Goal: Find specific page/section: Find specific page/section

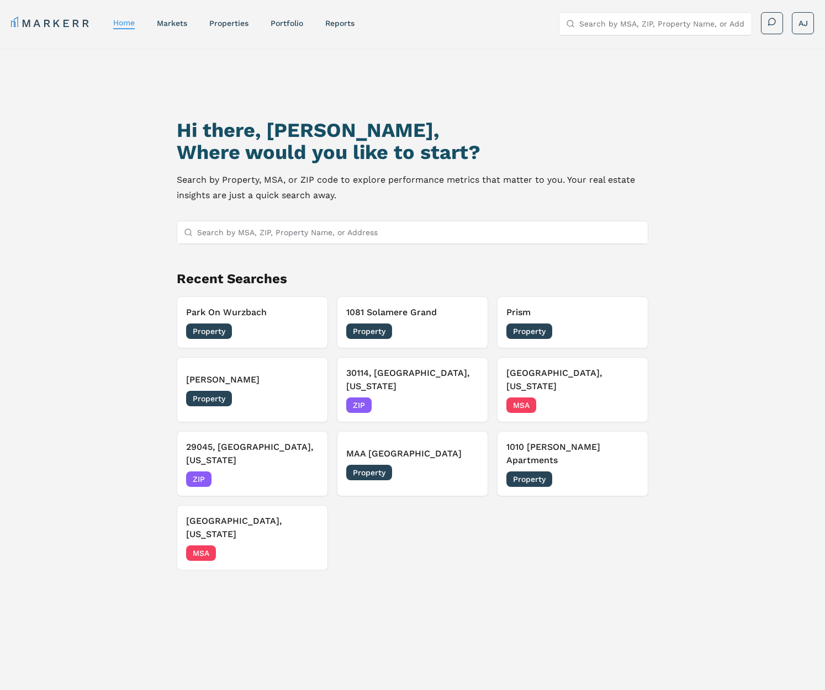
click at [590, 22] on input "Search by MSA, ZIP, Property Name, or Address" at bounding box center [662, 24] width 166 height 22
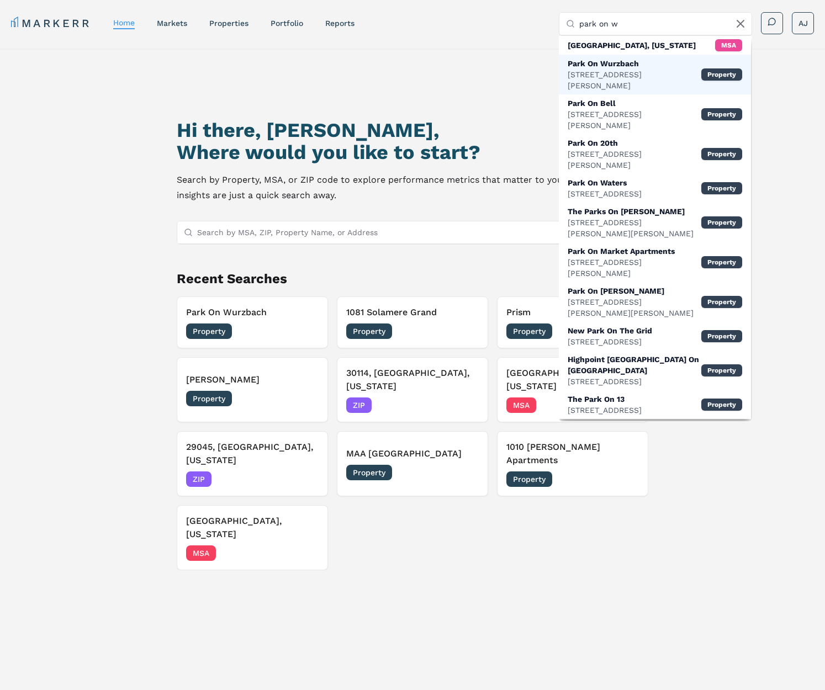
type input "park on w"
click at [587, 74] on div "4707 Wurzbach Rd, San Antonio" at bounding box center [635, 80] width 134 height 22
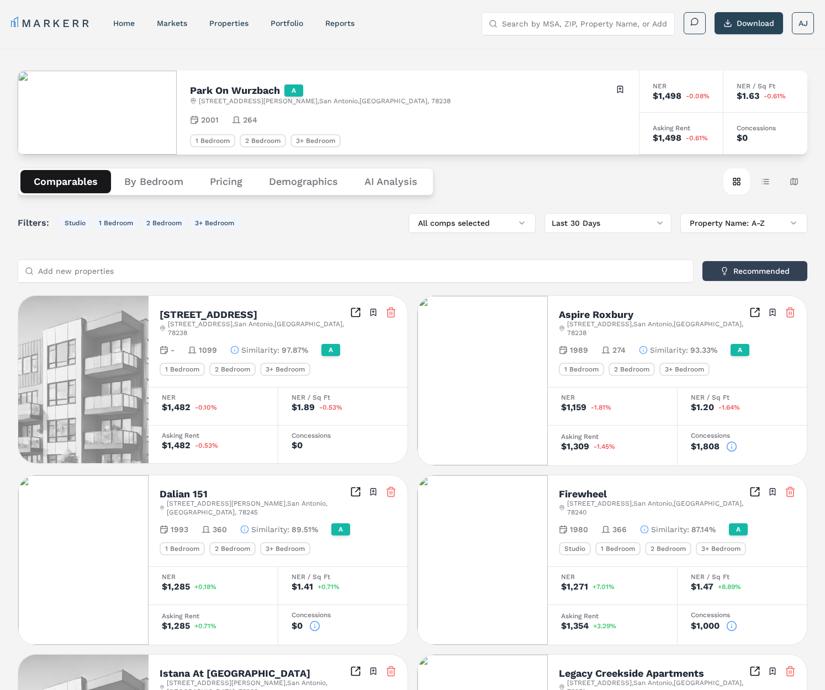
drag, startPoint x: 541, startPoint y: 25, endPoint x: 485, endPoint y: 32, distance: 56.2
click at [541, 25] on input "Search by MSA, ZIP, Property Name, or Address" at bounding box center [585, 24] width 166 height 22
click at [126, 25] on link "home" at bounding box center [124, 23] width 22 height 9
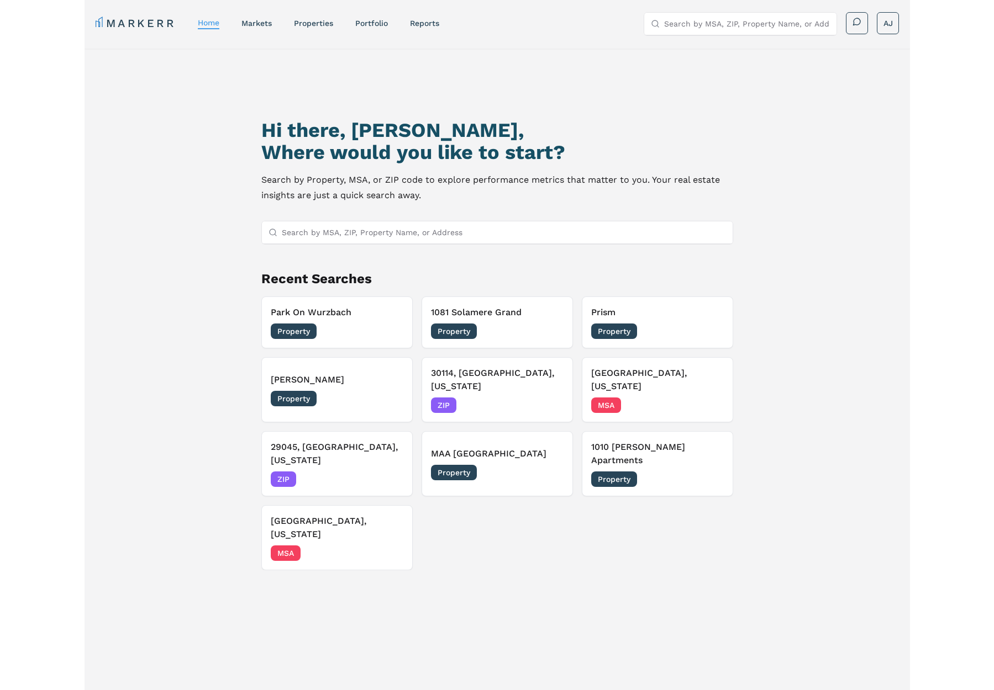
scroll to position [1, 0]
